Goal: Information Seeking & Learning: Learn about a topic

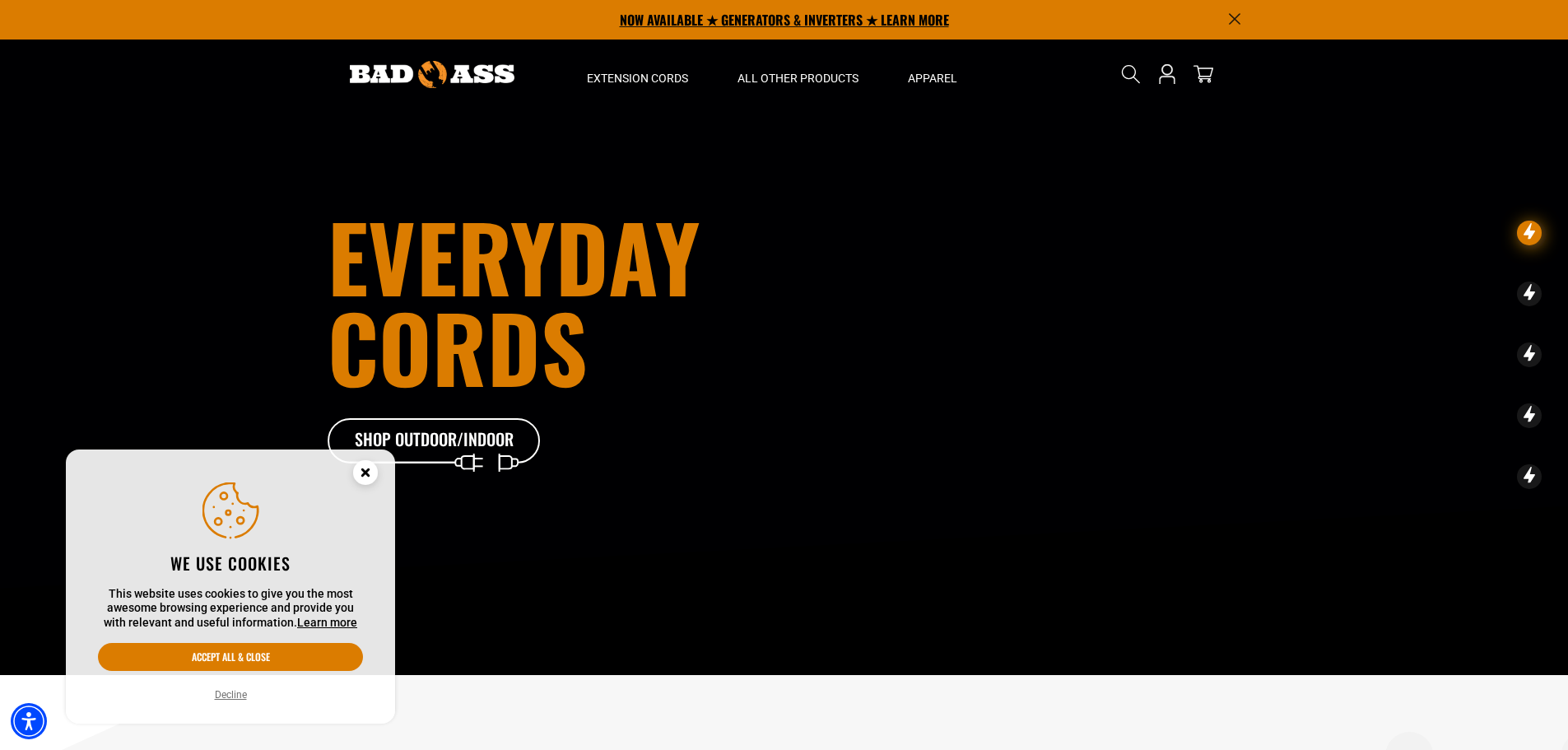
click at [778, 20] on p "NOW AVAILABLE ★ GENERATORS & INVERTERS ★ LEARN MORE" at bounding box center [784, 20] width 914 height 39
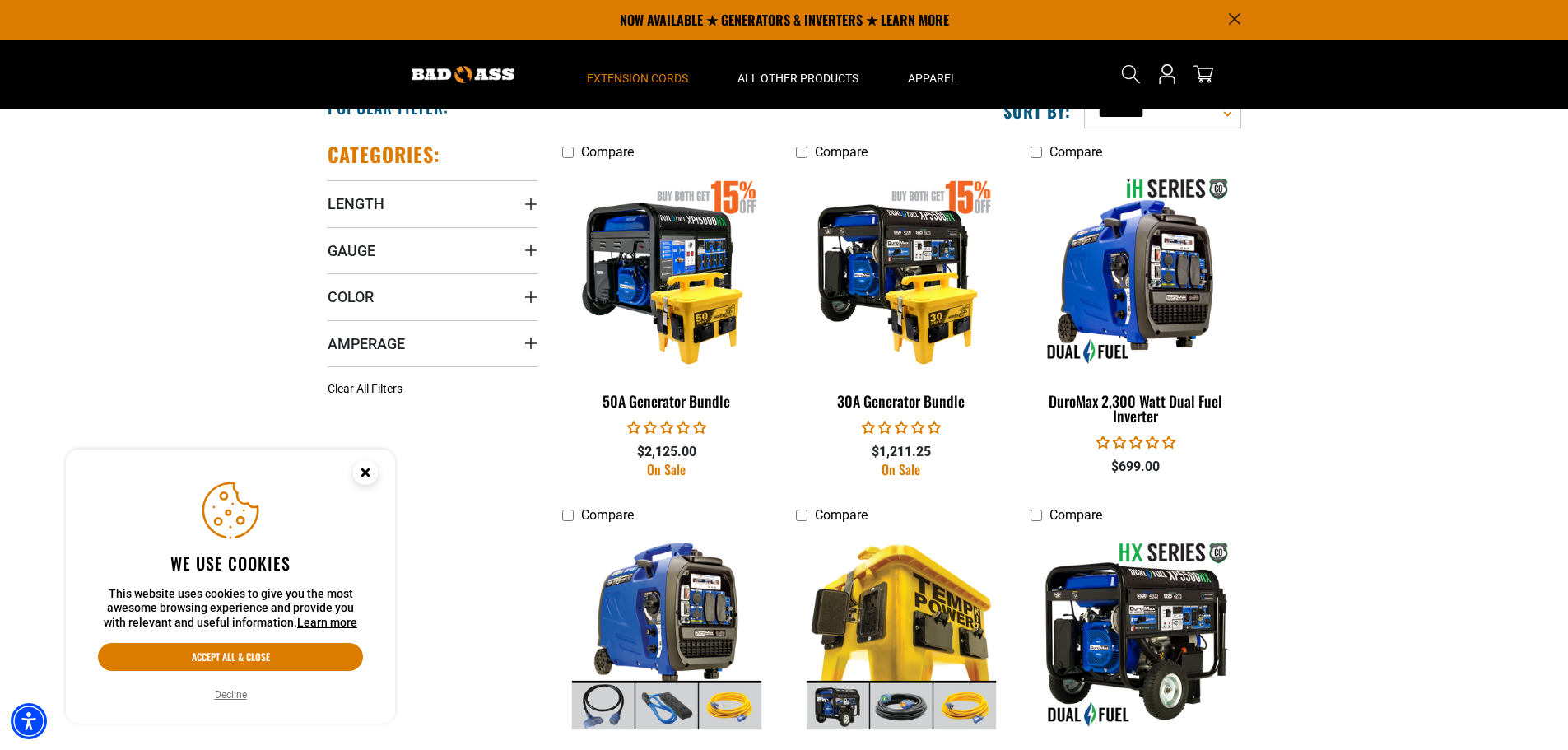
scroll to position [816, 0]
